Goal: Task Accomplishment & Management: Manage account settings

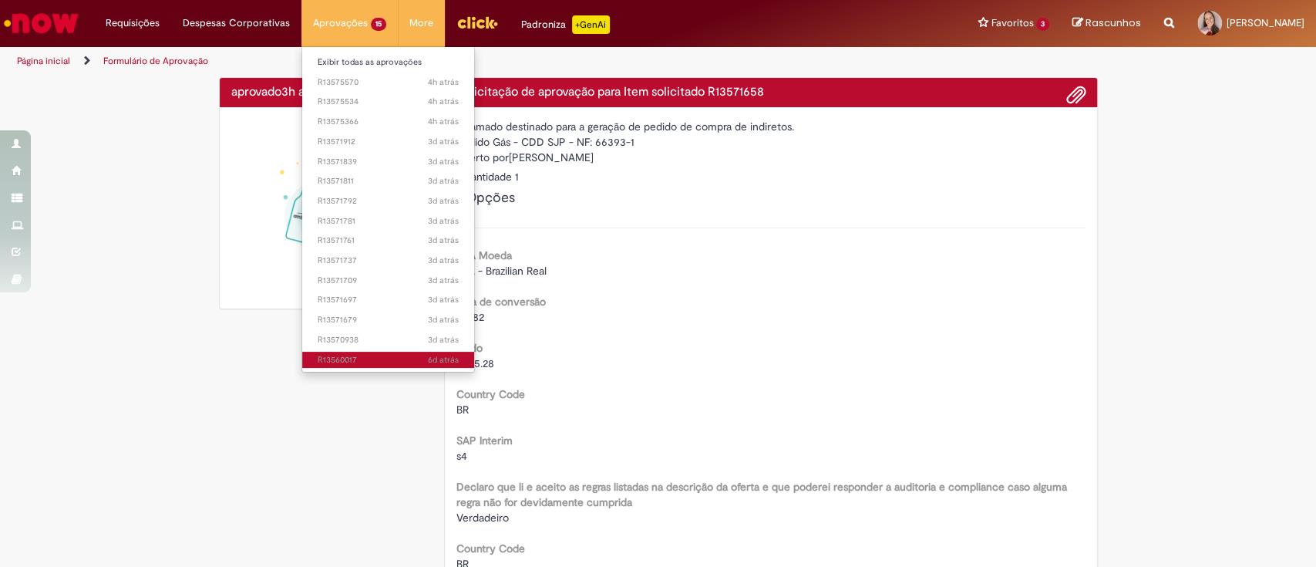
click at [363, 358] on span "6d atrás 6 dias atrás R13560017" at bounding box center [388, 360] width 141 height 12
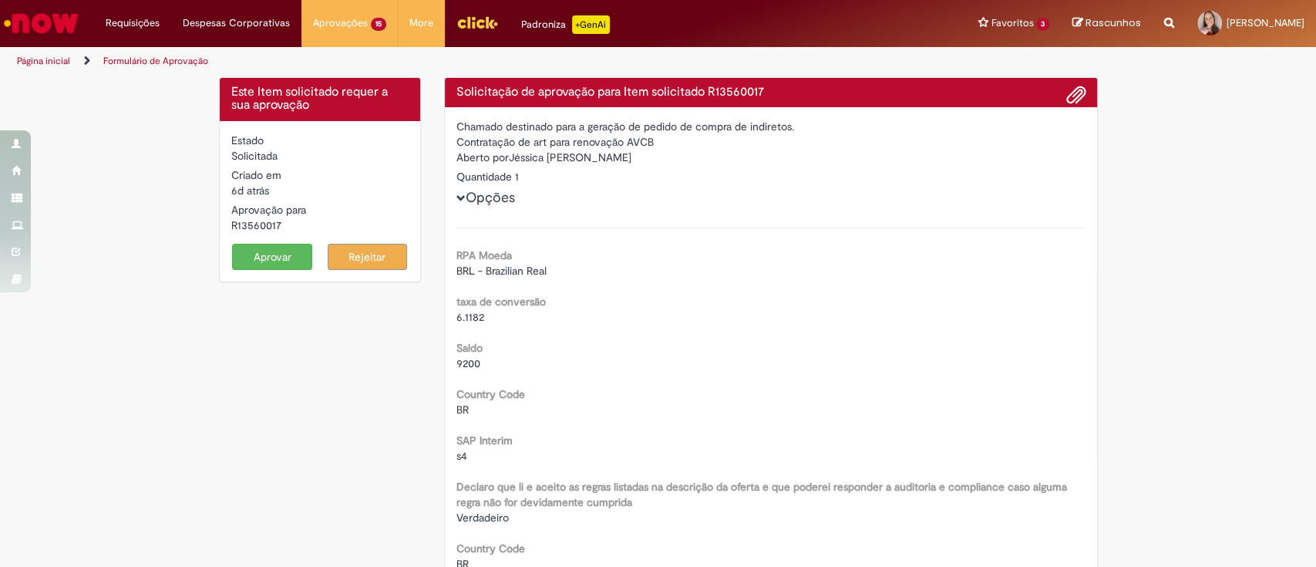
click at [256, 257] on button "Aprovar" at bounding box center [272, 257] width 80 height 26
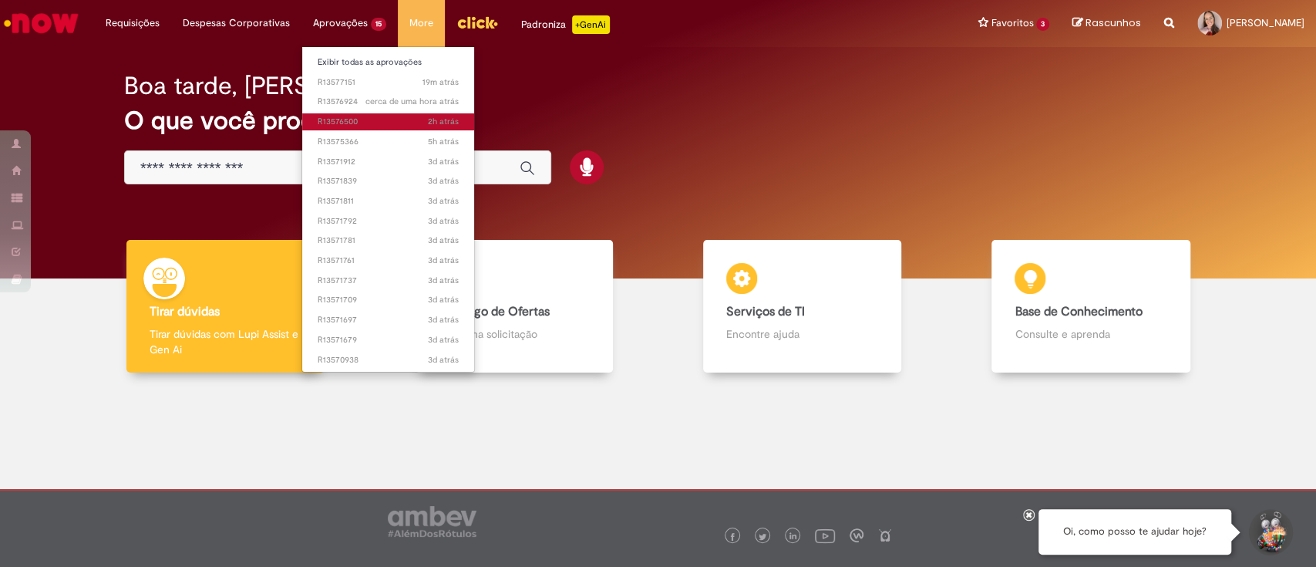
click at [370, 124] on span "2h atrás 2 horas atrás R13576500" at bounding box center [388, 122] width 141 height 12
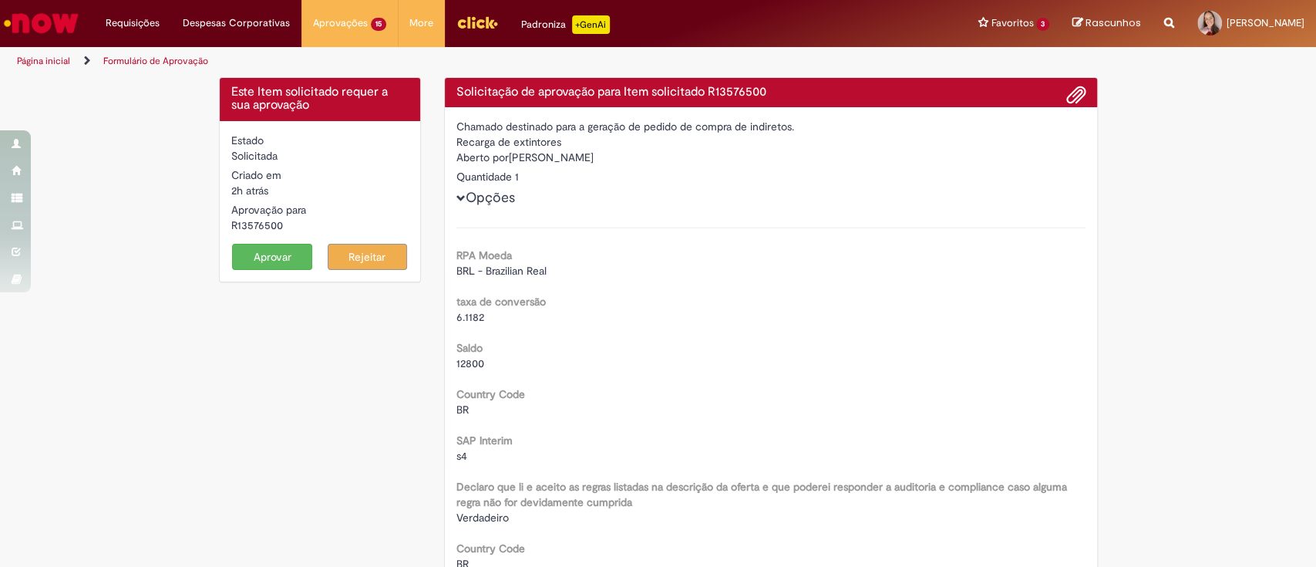
click at [234, 257] on button "Aprovar" at bounding box center [272, 257] width 80 height 26
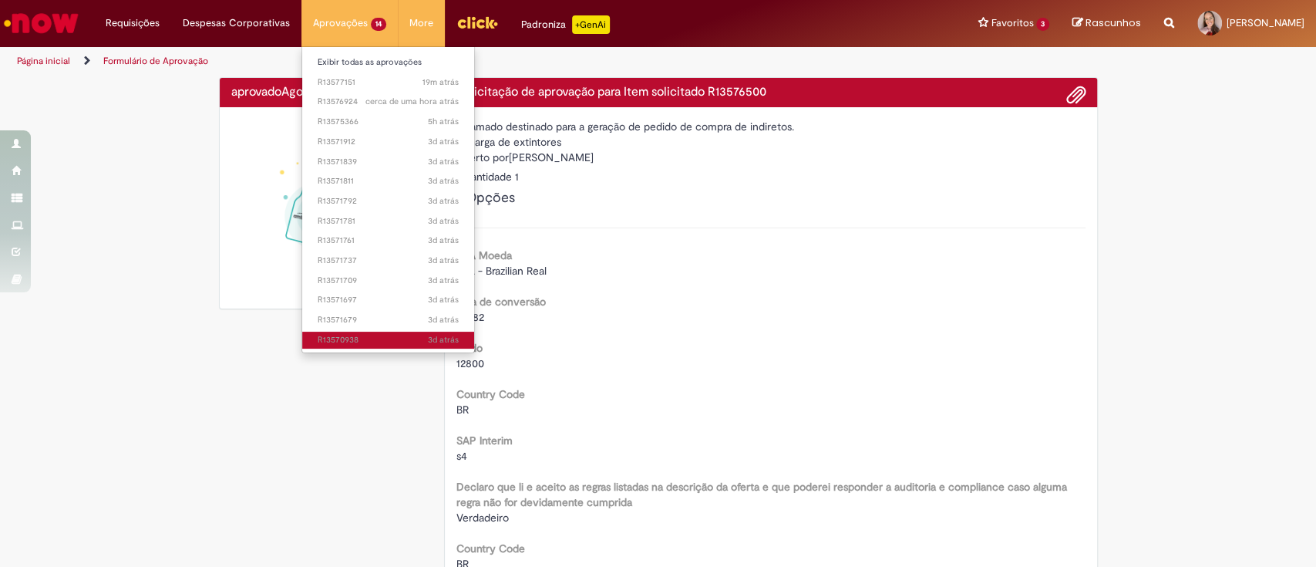
click at [383, 340] on span "3d atrás 3 dias atrás R13570938" at bounding box center [388, 340] width 141 height 12
